Goal: Task Accomplishment & Management: Complete application form

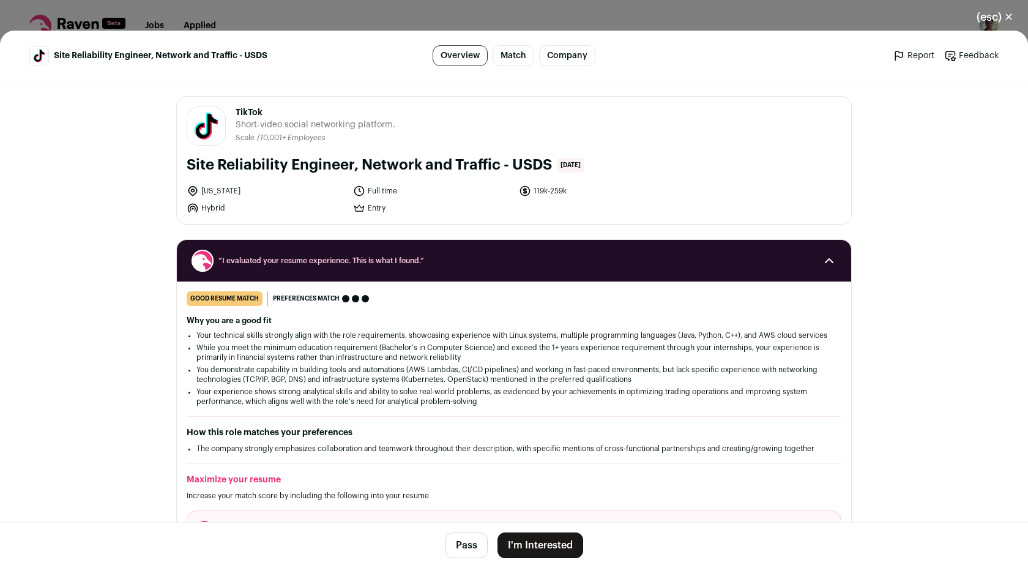
click at [525, 547] on button "I'm Interested" at bounding box center [540, 545] width 86 height 26
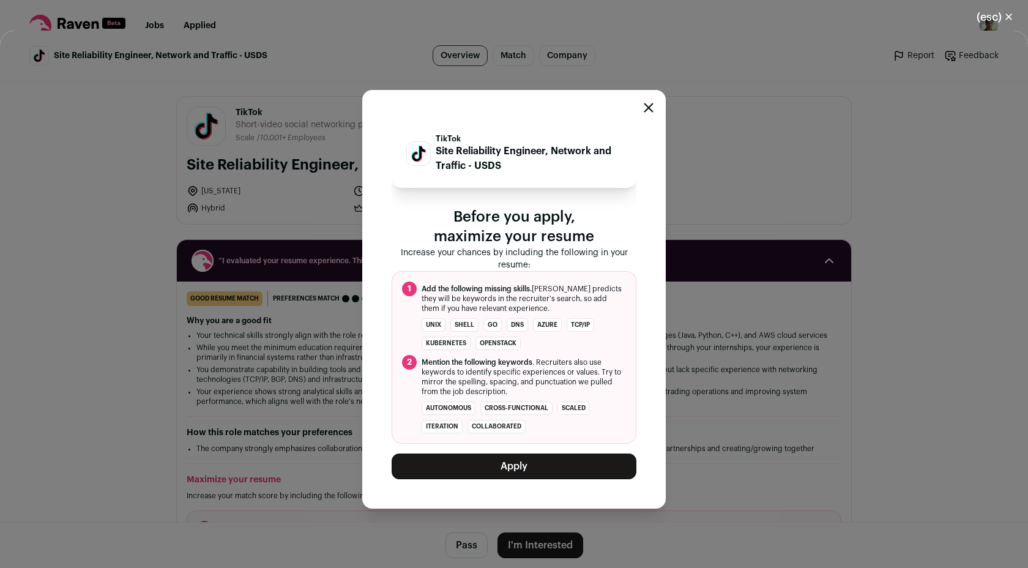
click at [525, 464] on button "Apply" at bounding box center [513, 466] width 245 height 26
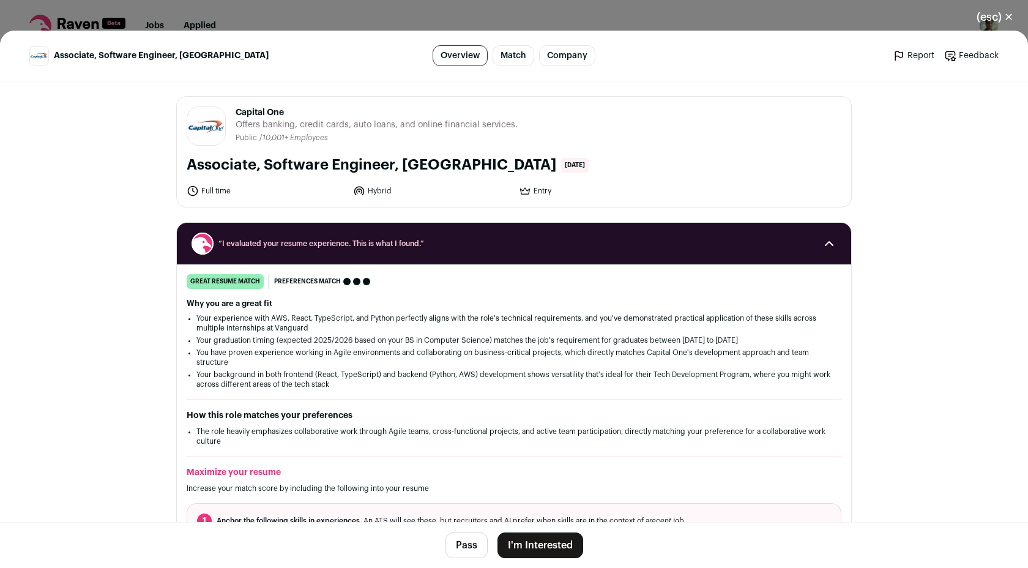
click at [561, 540] on button "I'm Interested" at bounding box center [540, 545] width 86 height 26
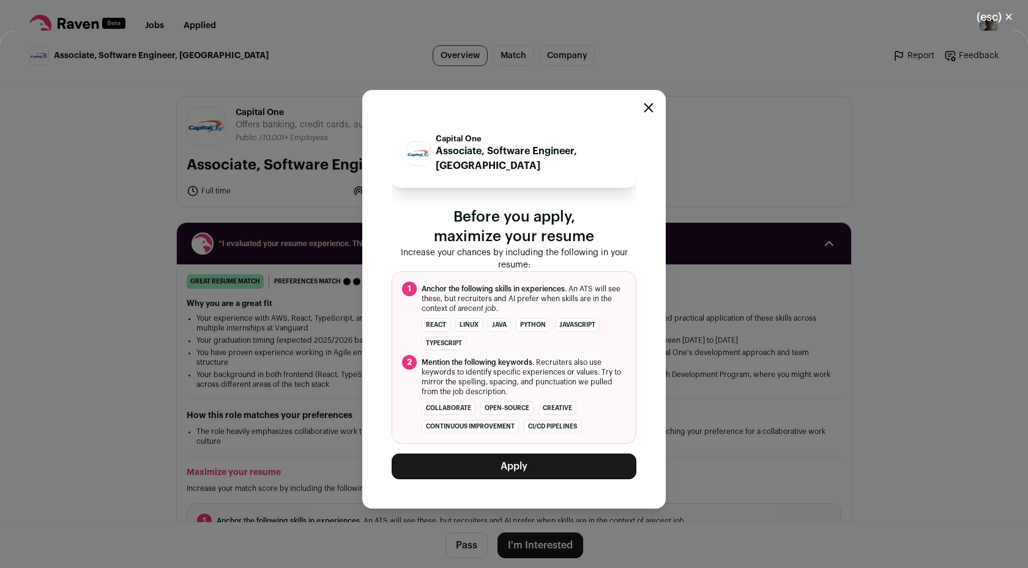
click at [525, 459] on button "Apply" at bounding box center [513, 466] width 245 height 26
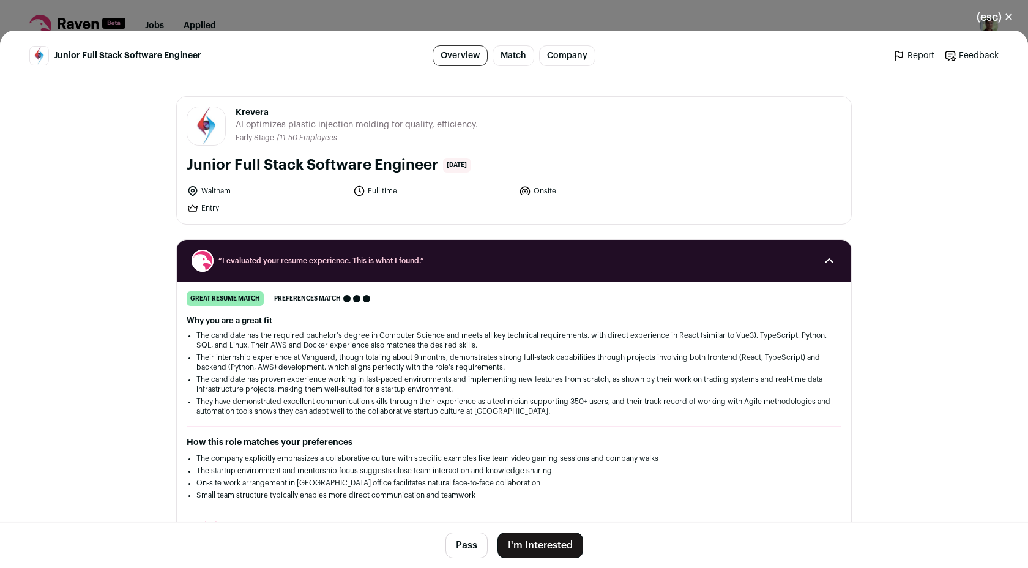
click at [536, 535] on button "I'm Interested" at bounding box center [540, 545] width 86 height 26
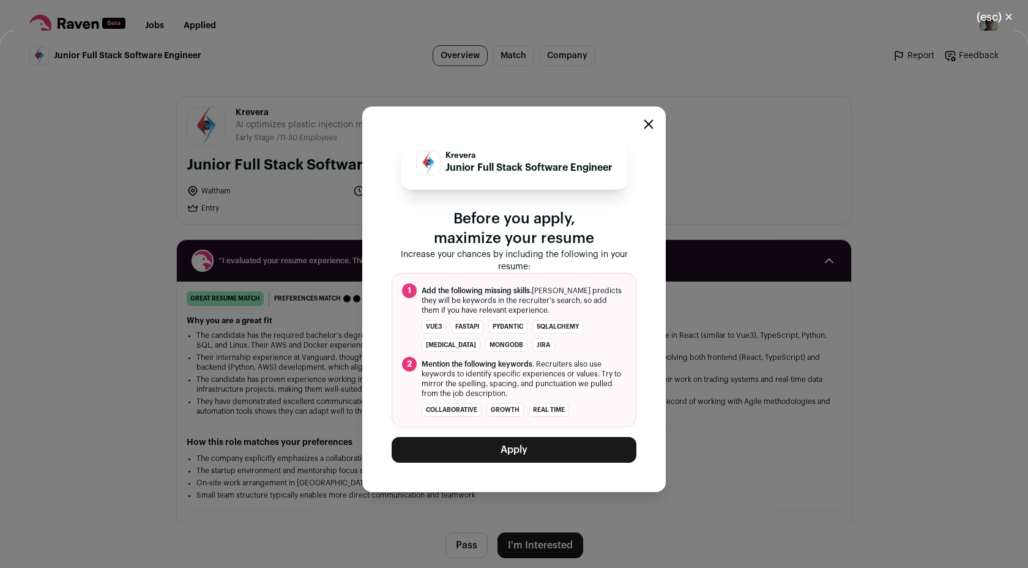
click at [521, 449] on button "Apply" at bounding box center [513, 450] width 245 height 26
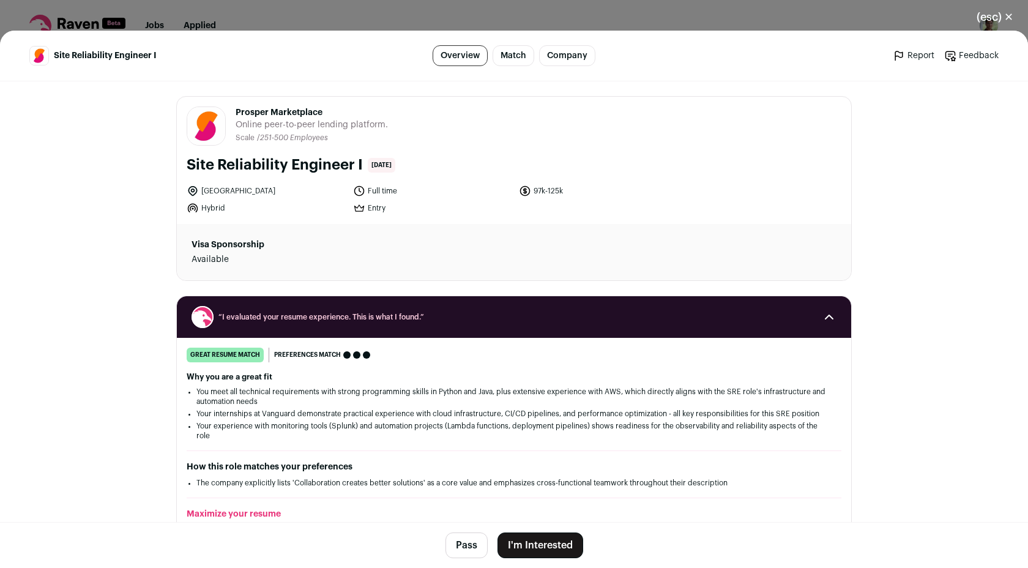
click at [536, 528] on footer "Pass I'm Interested" at bounding box center [514, 545] width 1028 height 46
click at [536, 549] on button "I'm Interested" at bounding box center [540, 545] width 86 height 26
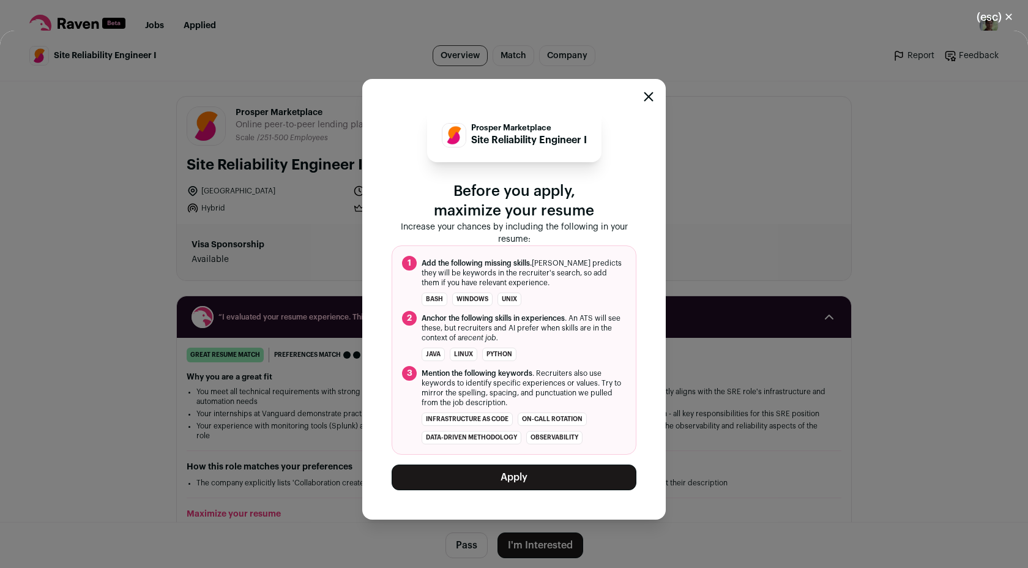
click at [553, 487] on button "Apply" at bounding box center [513, 477] width 245 height 26
